Goal: Find specific fact: Find specific fact

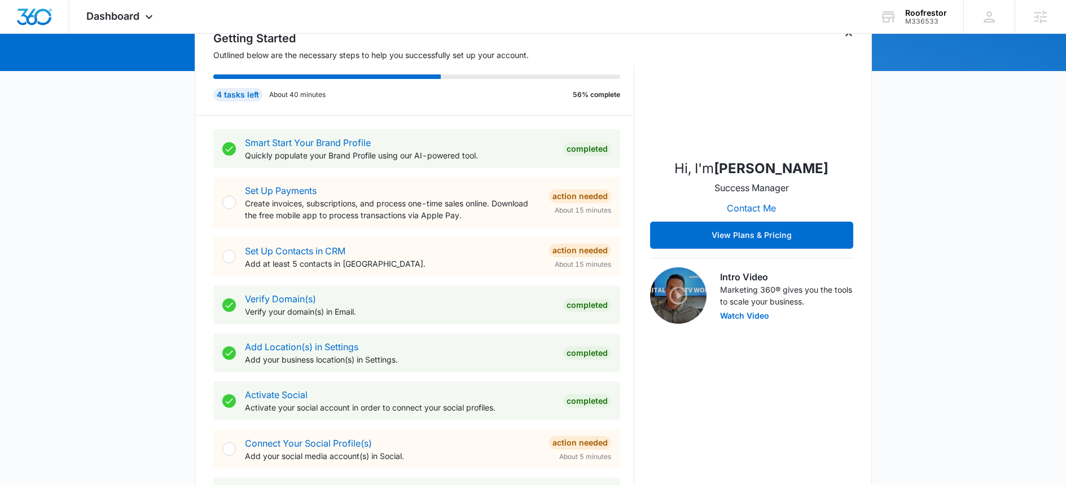
scroll to position [198, 0]
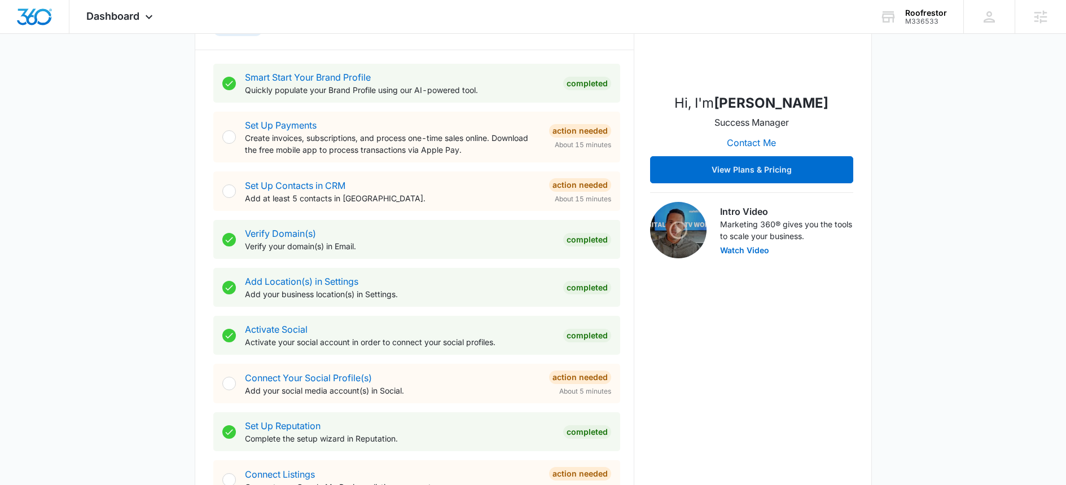
click at [559, 133] on div "Action Needed" at bounding box center [580, 131] width 62 height 14
click at [227, 140] on div at bounding box center [229, 137] width 14 height 14
click at [231, 137] on div at bounding box center [229, 137] width 14 height 14
click at [277, 120] on link "Set Up Payments" at bounding box center [281, 125] width 72 height 11
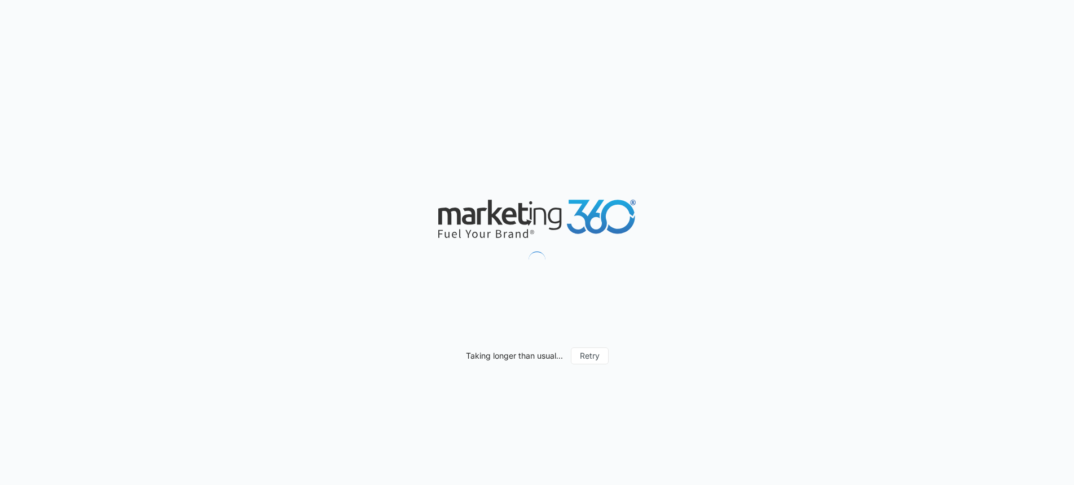
click at [789, 96] on div "Taking longer than usual... Retry" at bounding box center [537, 242] width 1074 height 485
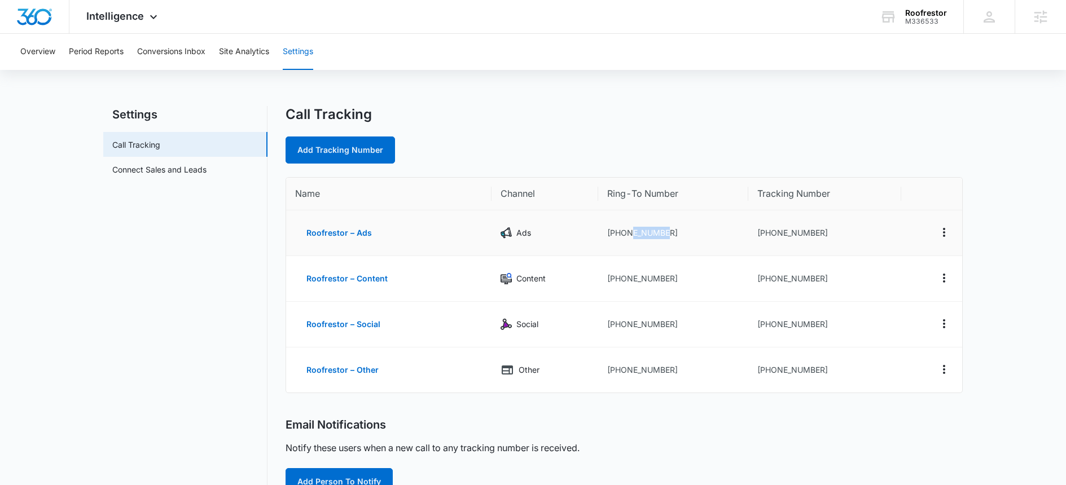
drag, startPoint x: 672, startPoint y: 234, endPoint x: 631, endPoint y: 235, distance: 40.1
click at [631, 235] on td "+12526357242" at bounding box center [673, 233] width 150 height 46
copy td "6357242"
